Goal: Transaction & Acquisition: Purchase product/service

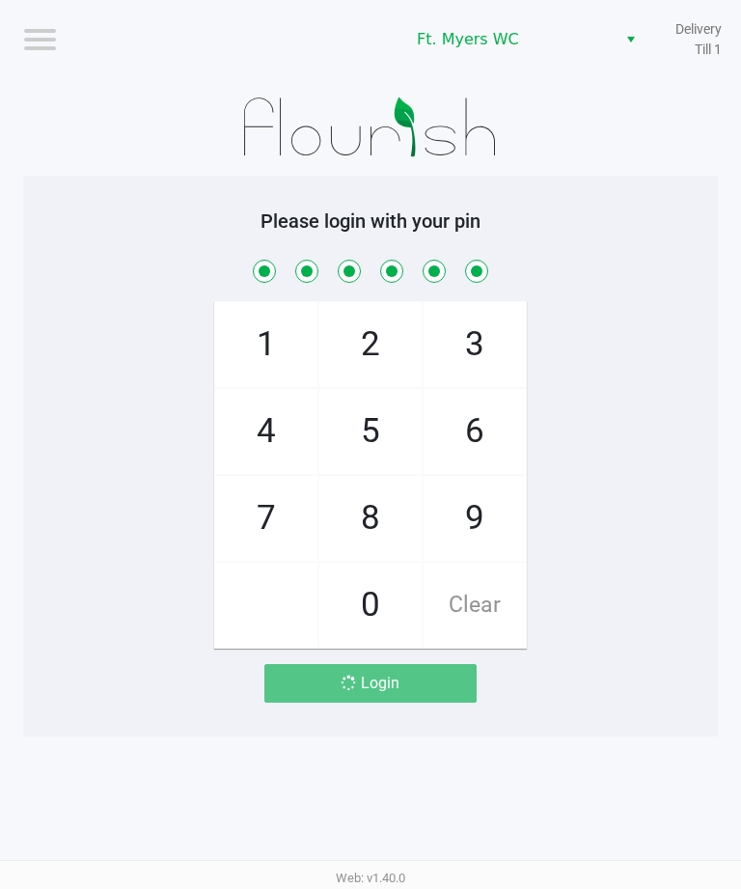
scroll to position [0, -1]
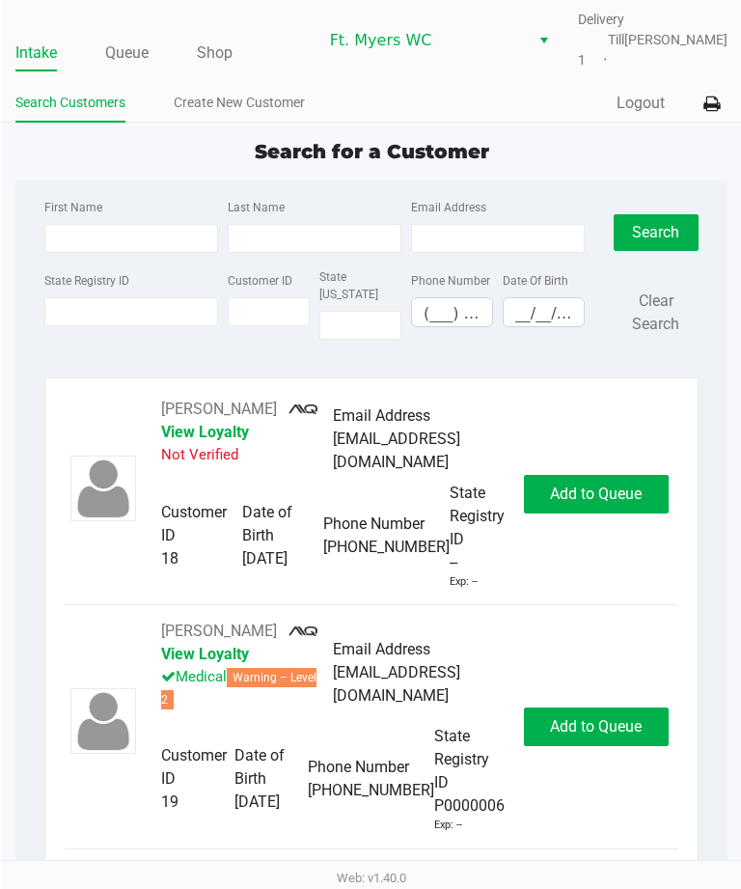
click at [124, 51] on link "Queue" at bounding box center [125, 53] width 43 height 27
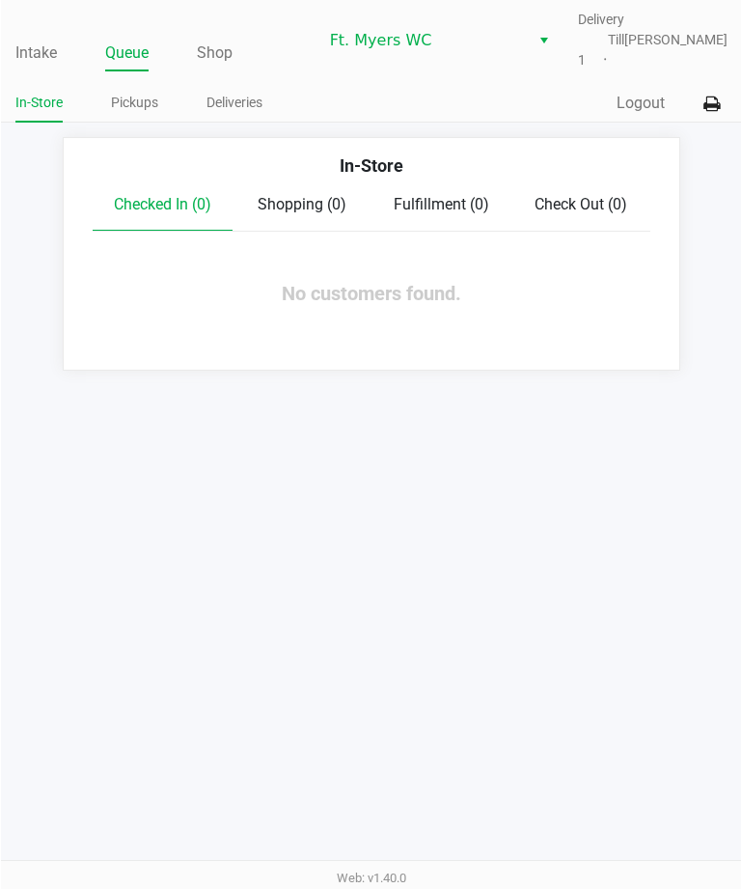
click at [242, 94] on link "Deliveries" at bounding box center [234, 103] width 56 height 24
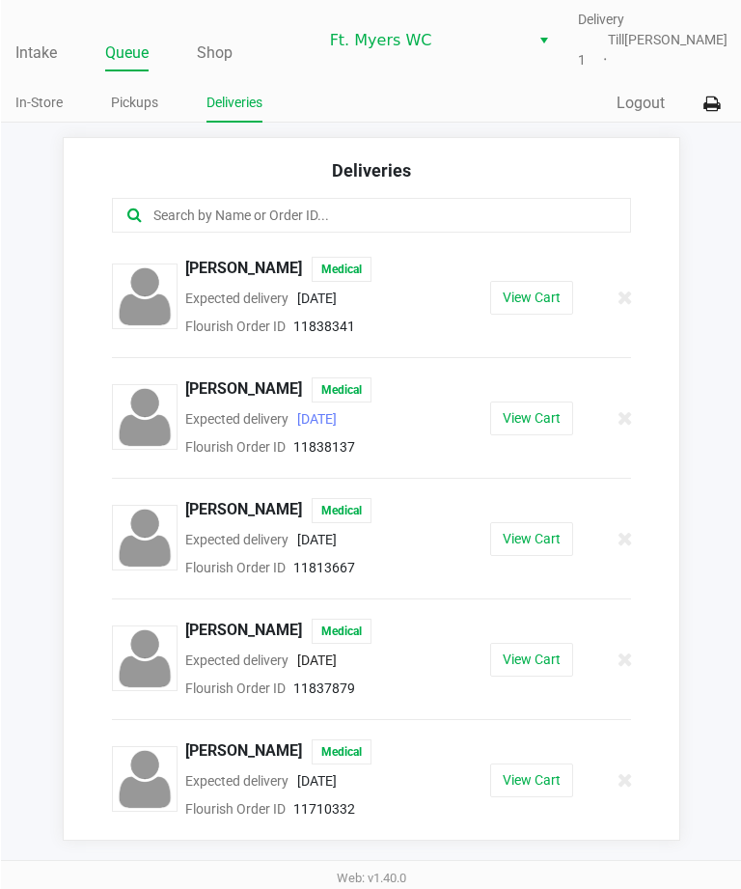
click at [570, 427] on button "View Cart" at bounding box center [530, 418] width 83 height 34
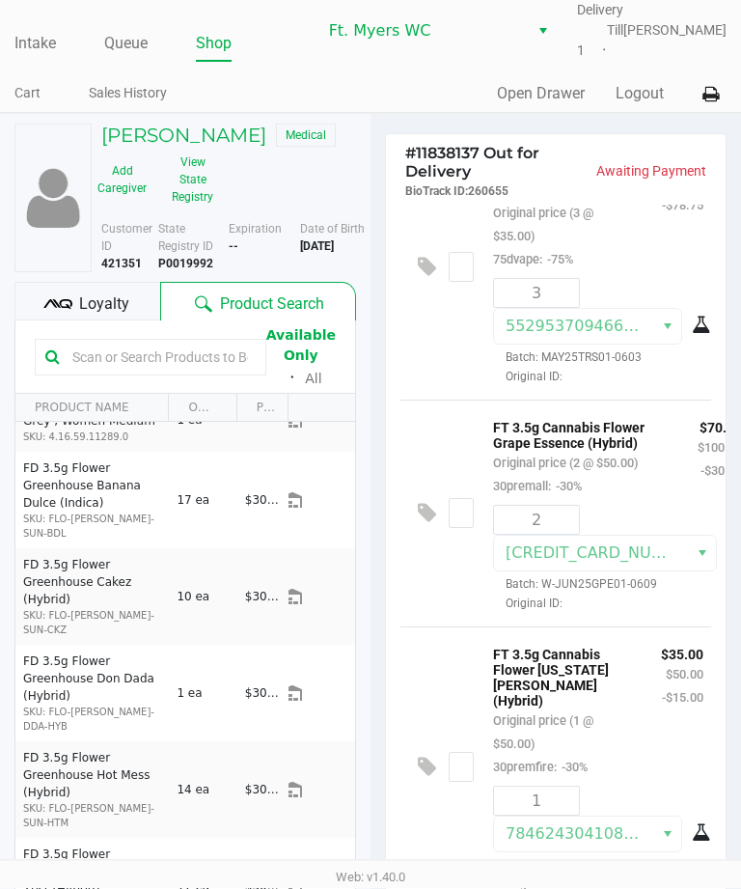
scroll to position [42, 0]
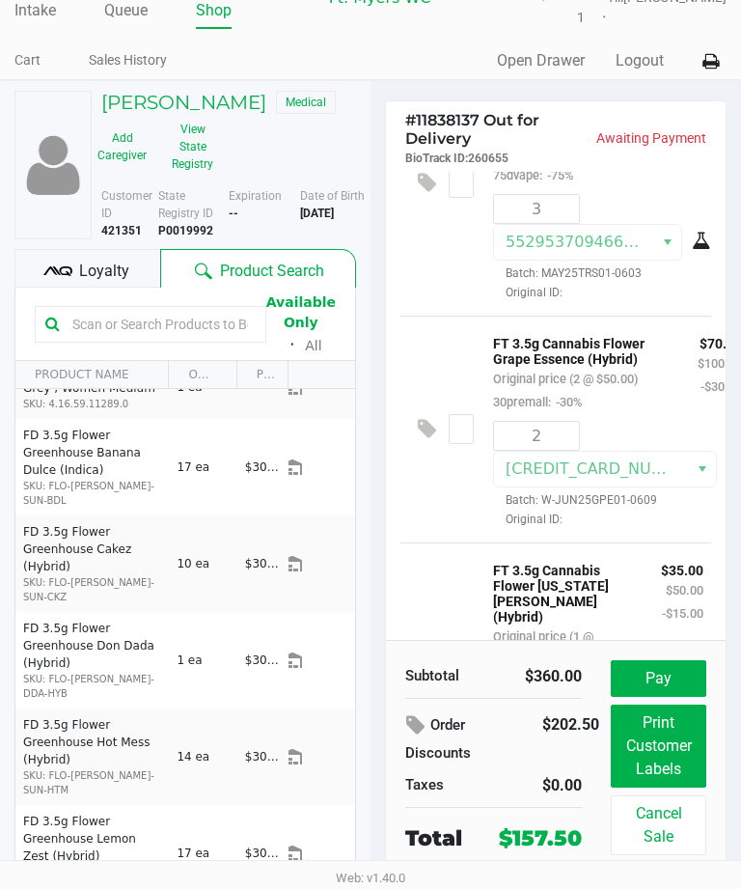
click at [99, 275] on span "Loyalty" at bounding box center [104, 271] width 50 height 23
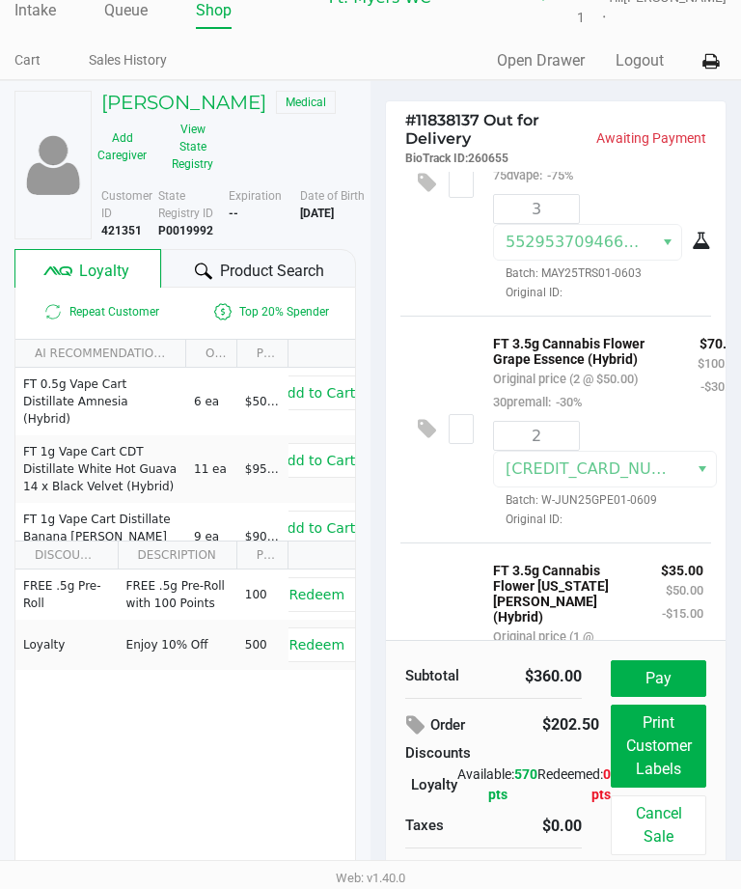
click at [327, 644] on span "Redeem" at bounding box center [316, 644] width 55 height 15
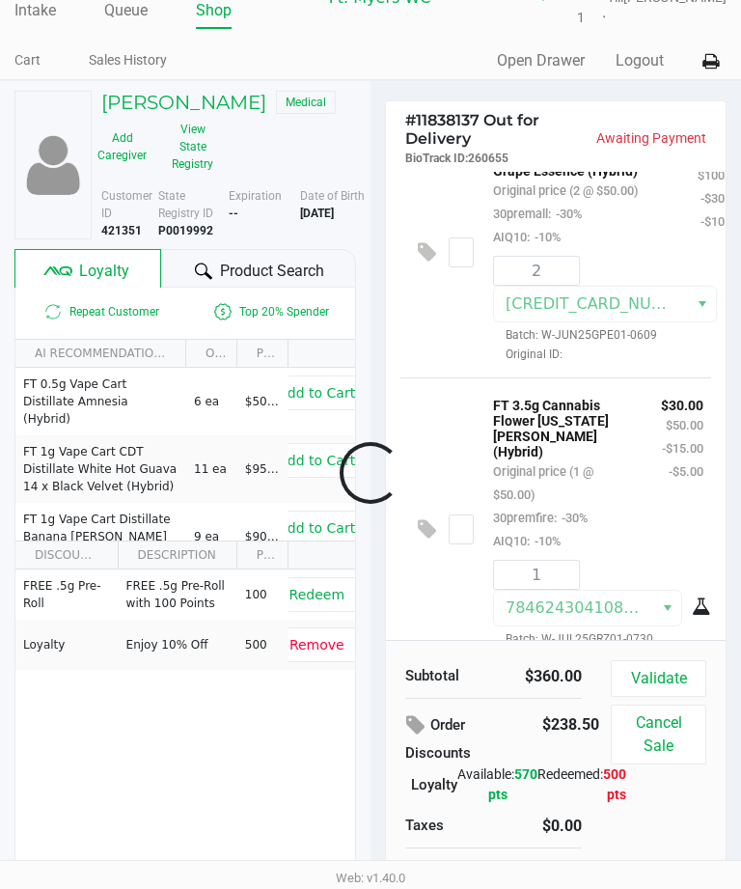
scroll to position [714, 0]
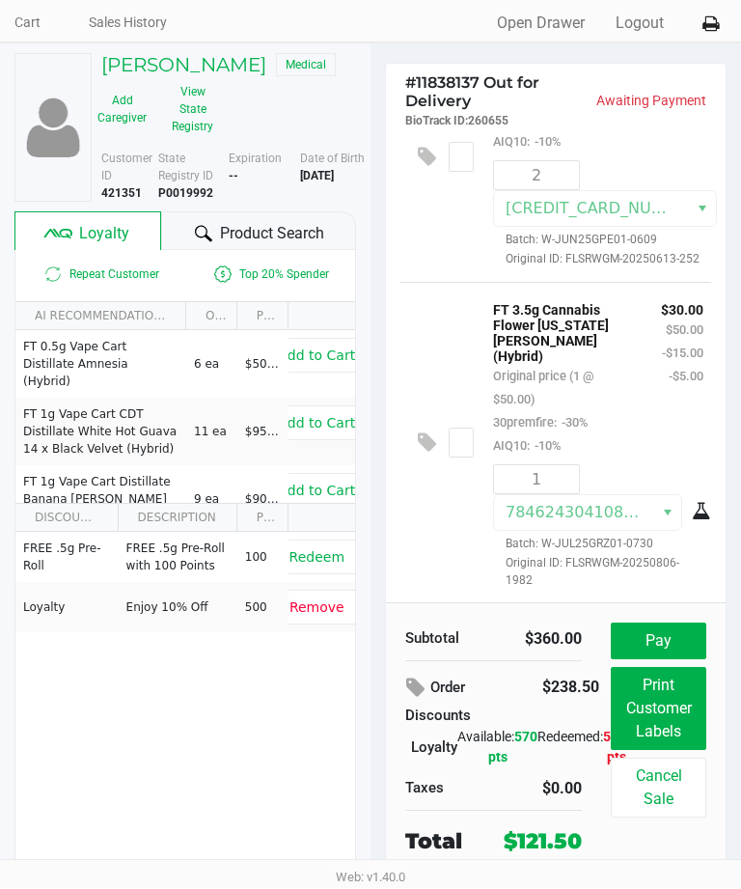
click at [671, 630] on button "Pay" at bounding box center [659, 641] width 96 height 37
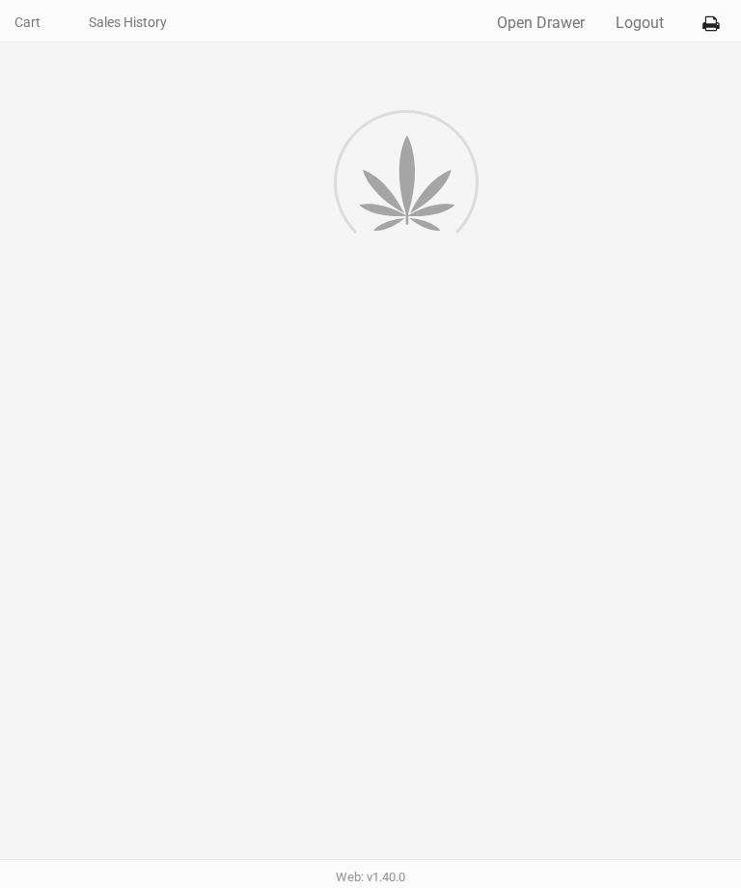
scroll to position [62, 0]
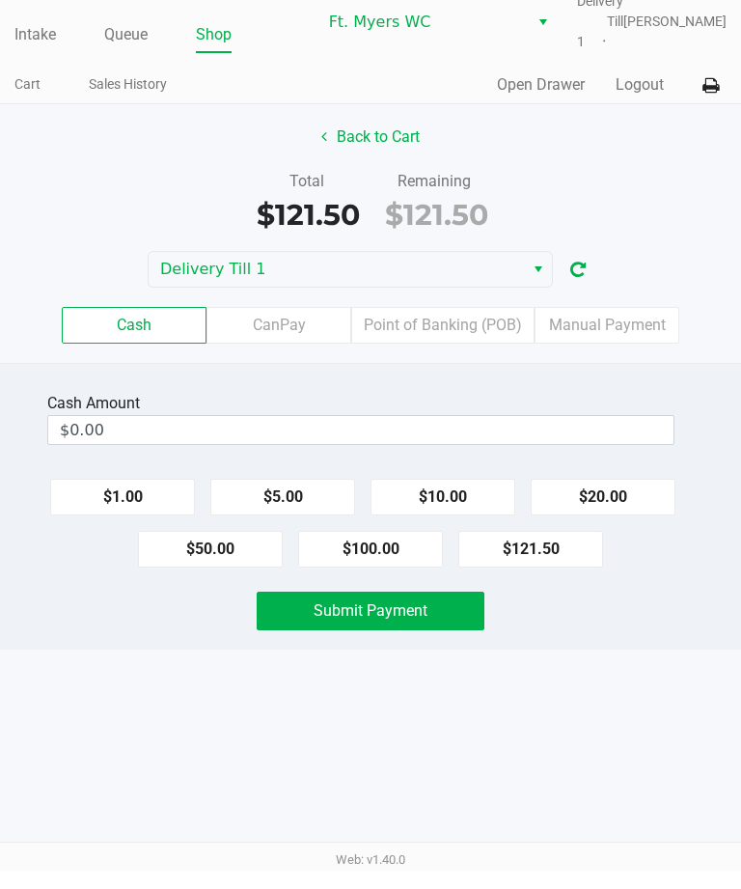
click at [298, 325] on label "CanPay" at bounding box center [278, 343] width 145 height 37
click at [0, 0] on 2 "CanPay" at bounding box center [0, 0] width 0 height 0
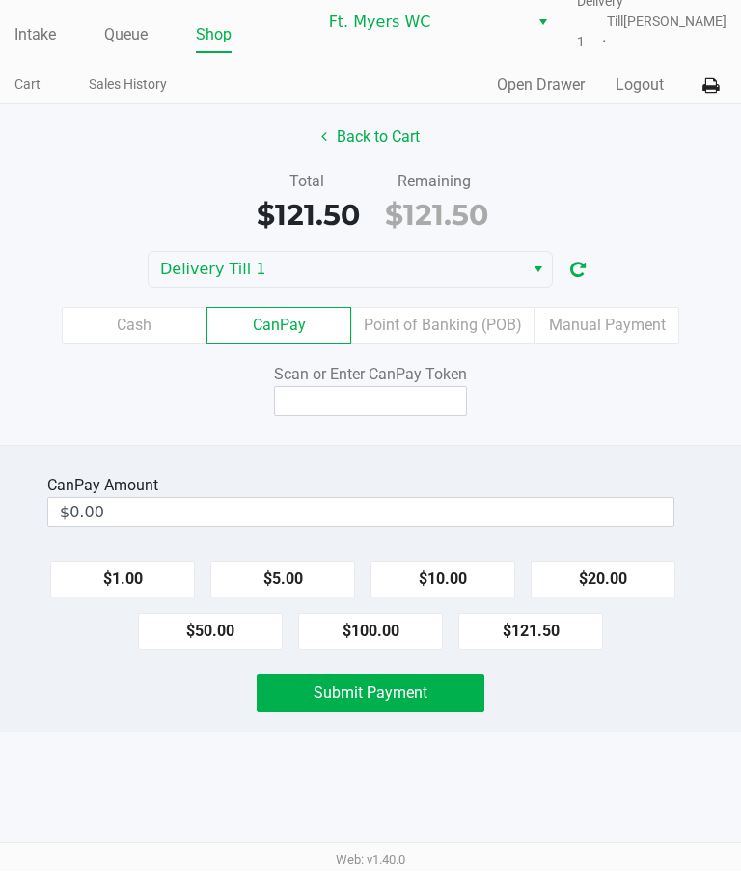
click at [574, 631] on button "$121.50" at bounding box center [530, 649] width 145 height 37
type input "$121.50"
click at [388, 404] on input at bounding box center [370, 419] width 193 height 30
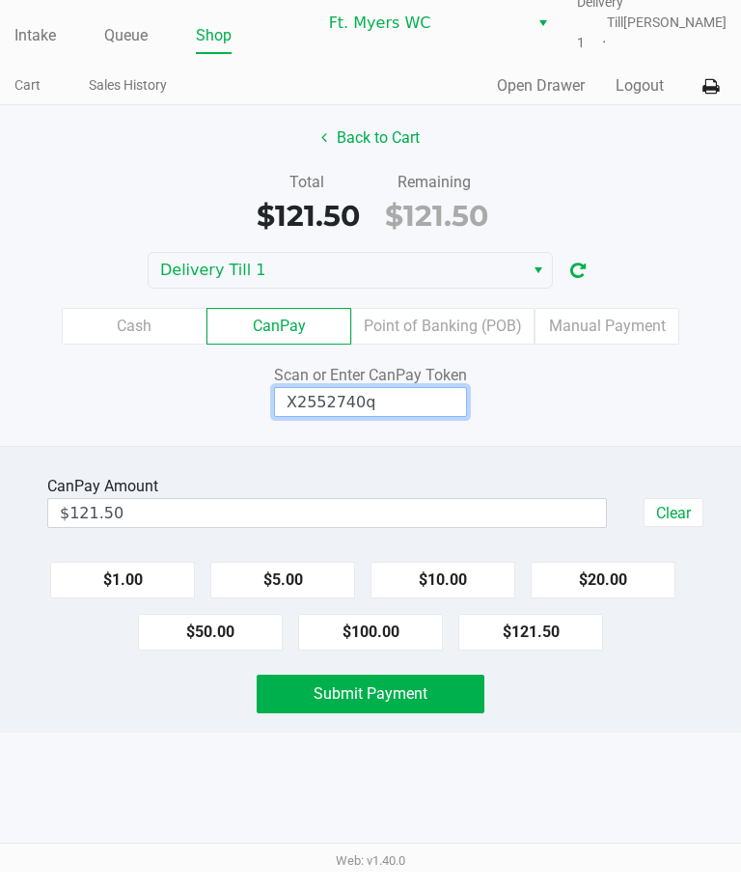
type input "X2552740q"
click at [599, 381] on div "Scan or Enter CanPay Token X2552740q" at bounding box center [371, 407] width 770 height 53
click at [417, 692] on button "Submit Payment" at bounding box center [371, 711] width 228 height 39
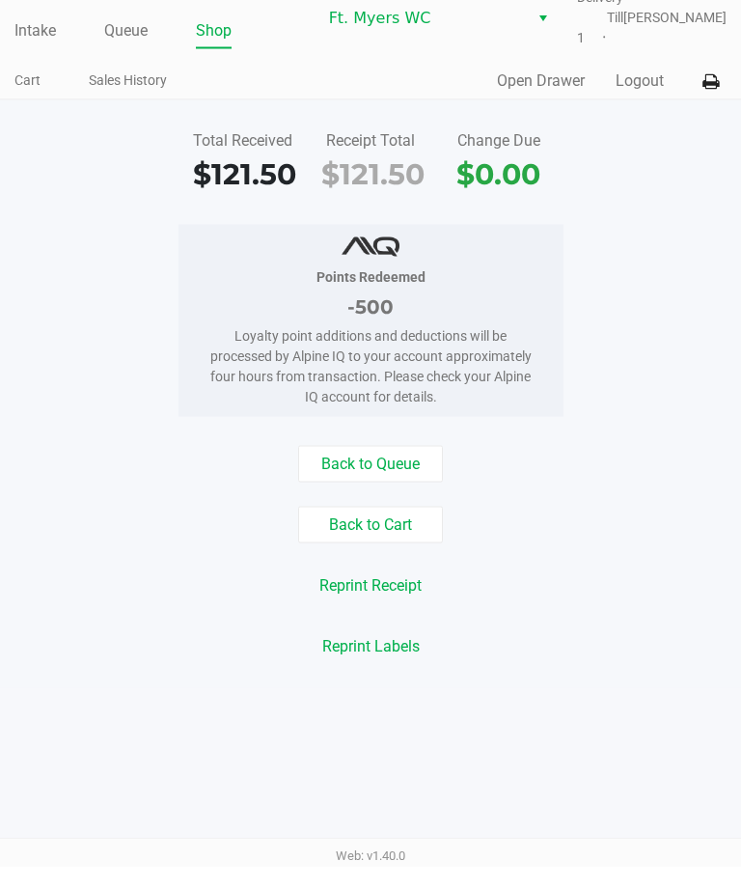
scroll to position [56, 0]
